Goal: Check status: Check status

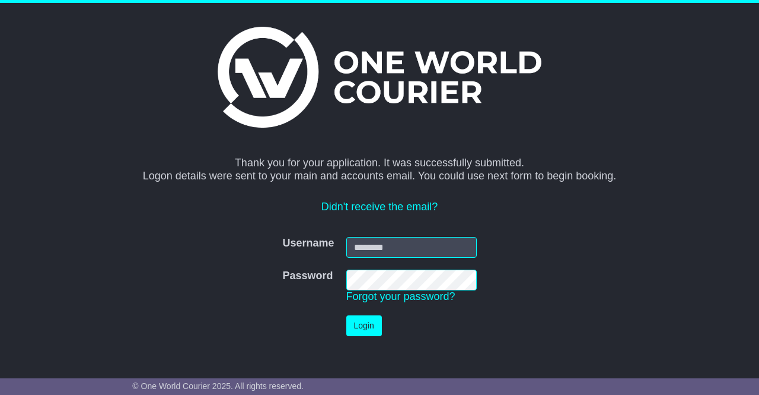
type input "**********"
click at [365, 322] on button "Login" at bounding box center [364, 325] width 36 height 21
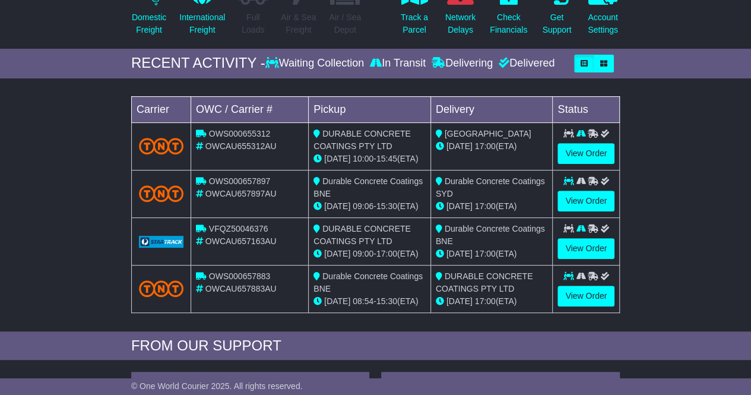
scroll to position [178, 0]
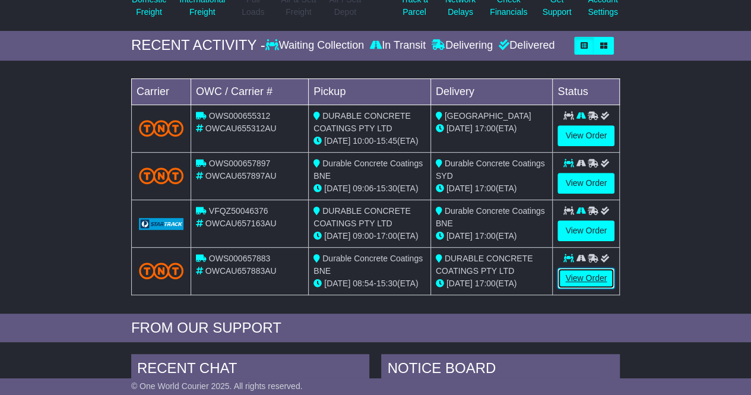
click at [595, 271] on link "View Order" at bounding box center [585, 278] width 57 height 21
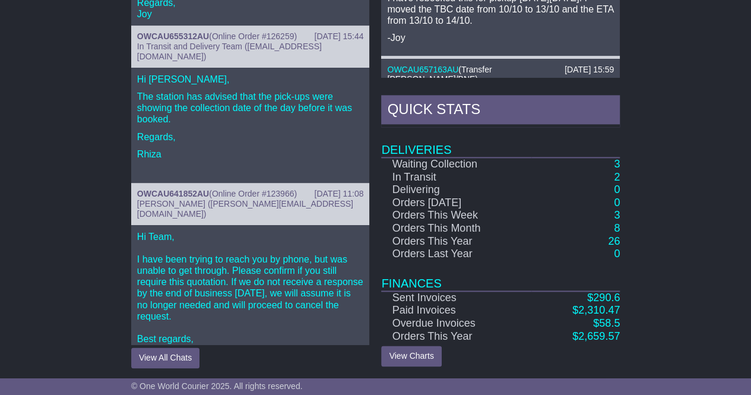
scroll to position [119, 0]
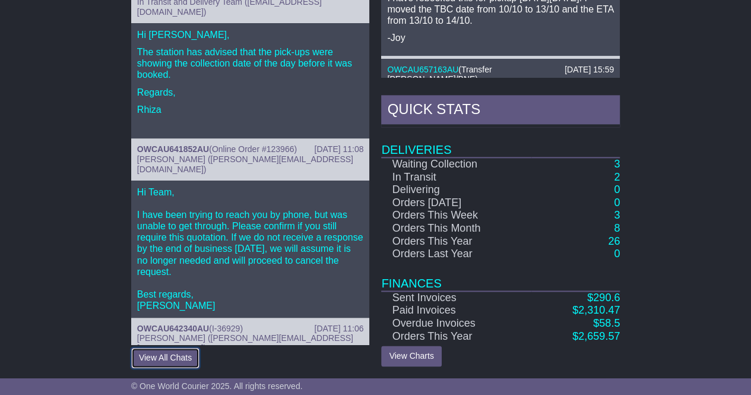
click at [160, 359] on button "View All Chats" at bounding box center [165, 357] width 68 height 21
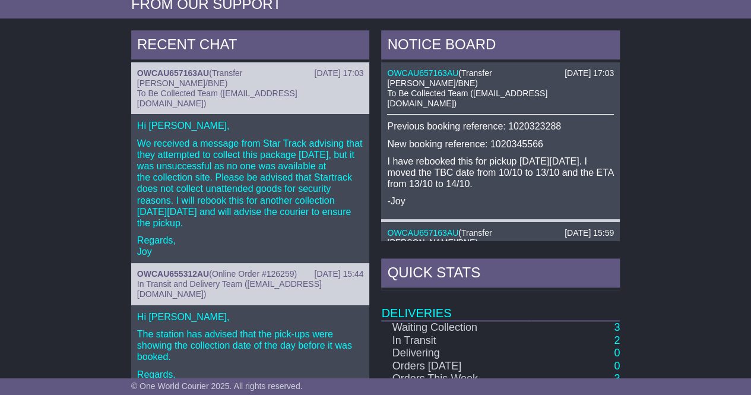
scroll to position [665, 0]
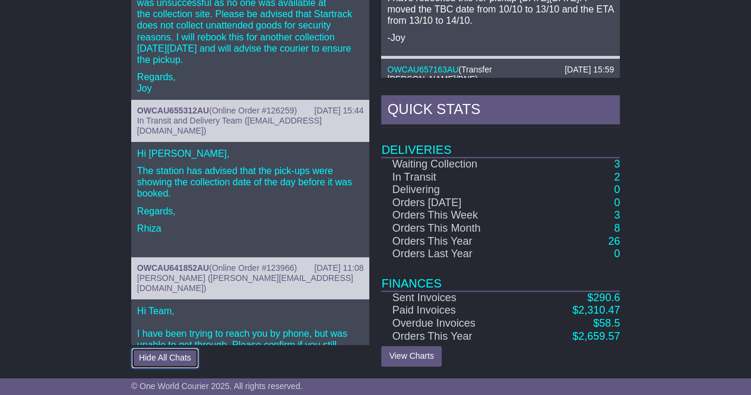
click at [152, 355] on button "Hide All Chats" at bounding box center [165, 357] width 68 height 21
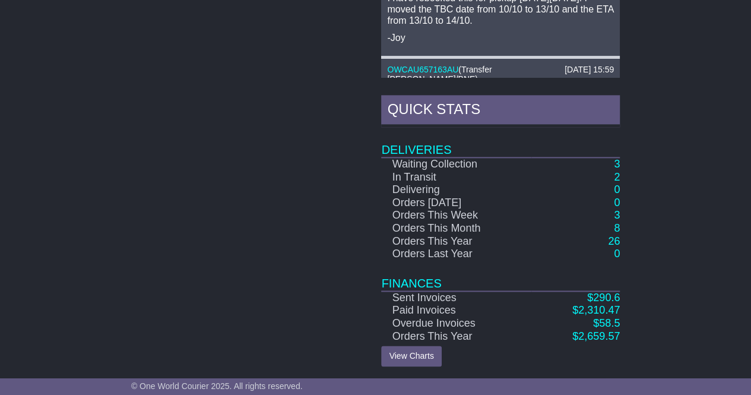
scroll to position [662, 0]
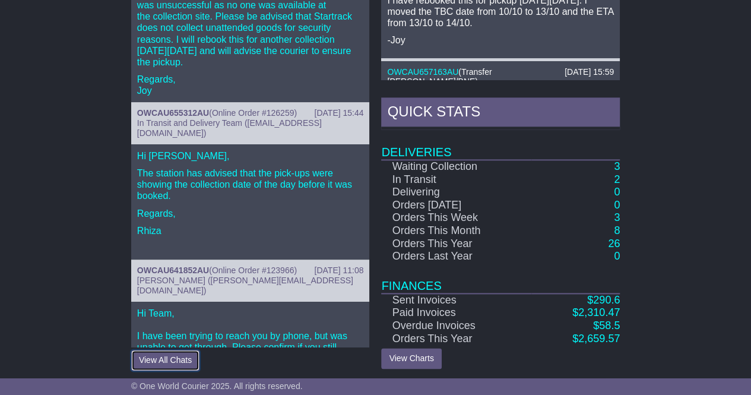
click at [160, 355] on button "View All Chats" at bounding box center [165, 359] width 68 height 21
click at [161, 356] on button "Hide All Chats" at bounding box center [165, 359] width 68 height 21
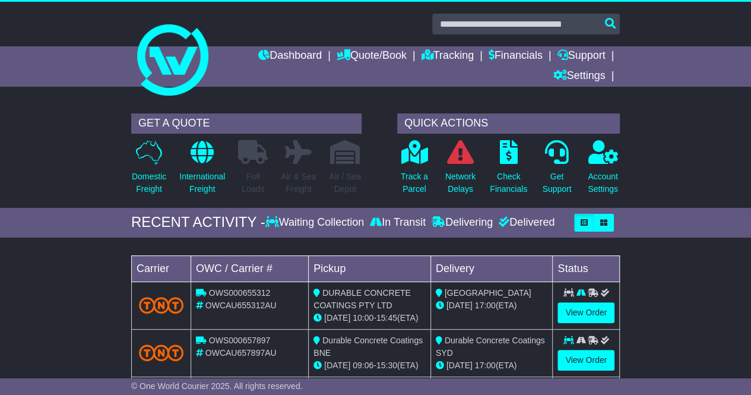
scroll to position [0, 0]
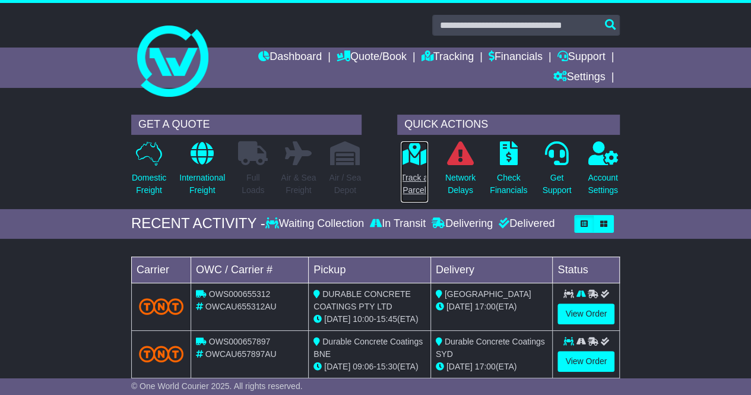
click at [415, 163] on icon at bounding box center [413, 153] width 27 height 24
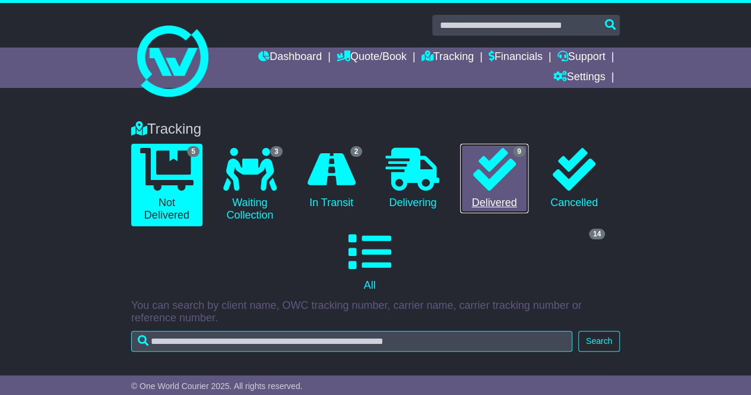
click at [486, 192] on link "9 Delivered" at bounding box center [494, 179] width 68 height 70
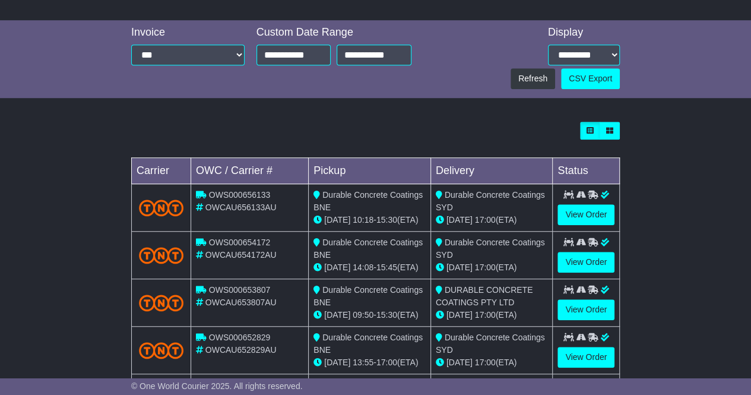
scroll to position [475, 0]
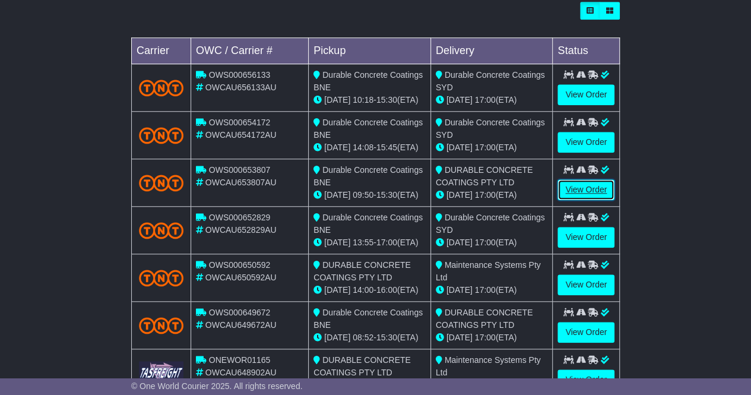
click at [566, 185] on link "View Order" at bounding box center [585, 189] width 57 height 21
